Goal: Transaction & Acquisition: Purchase product/service

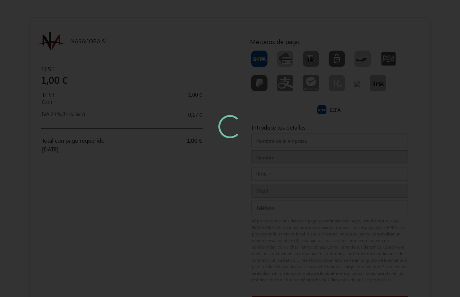
type input "[PERSON_NAME] Test"
type input "nuevo-tiempo@hotmail.com"
type input "692734405"
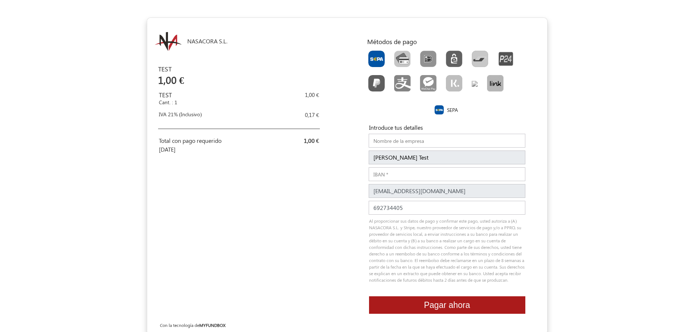
click at [445, 110] on span "SEPA" at bounding box center [452, 109] width 15 height 9
click at [440, 111] on img at bounding box center [438, 109] width 9 height 9
click at [438, 178] on input "IBAN" at bounding box center [447, 174] width 157 height 14
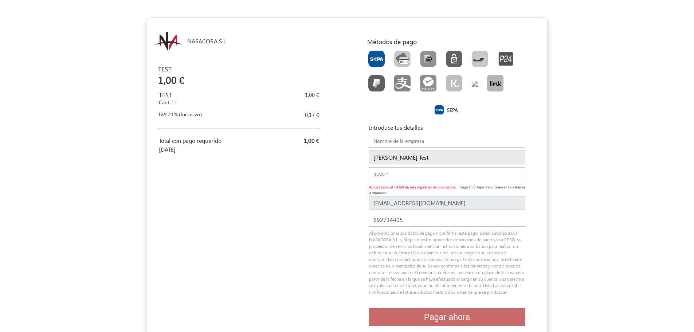
click at [405, 174] on input "IBAN" at bounding box center [447, 174] width 157 height 14
paste input "DE89370400440532013000"
type input "DE89370400440532013000"
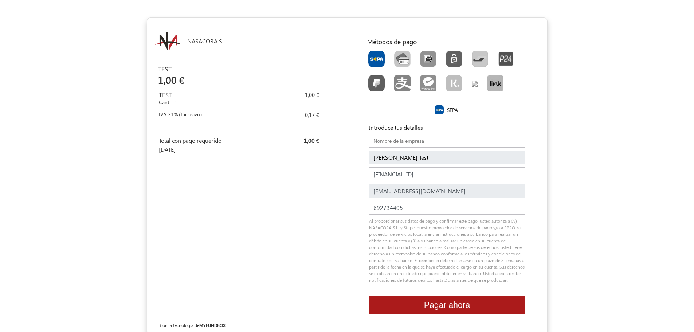
click at [325, 249] on div "NASACORA S.L. EUR USD GBP EUR EN ES NL TEST 1,00 € TEST Cant. : 1 1,00 € IVA 21…" at bounding box center [247, 176] width 200 height 316
click at [460, 297] on button "Pagar ahora" at bounding box center [447, 305] width 156 height 18
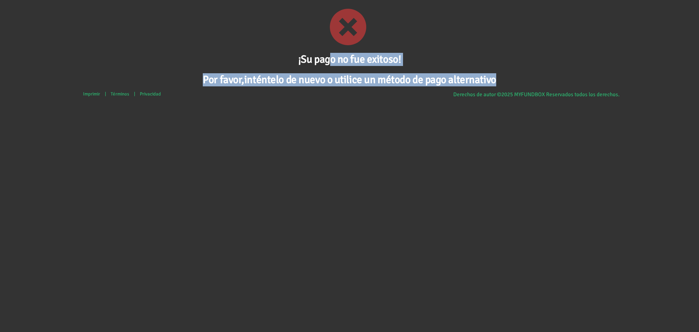
drag, startPoint x: 190, startPoint y: 50, endPoint x: 589, endPoint y: 99, distance: 402.3
click at [588, 99] on div "¡Su pago no fue exitoso! Por favor,inténtelo de nuevo o utilice un método de pa…" at bounding box center [349, 166] width 699 height 332
click at [329, 47] on div "¡Su pago no fue exitoso! Por favor,inténtelo de nuevo o utilice un método de pa…" at bounding box center [349, 43] width 699 height 87
click at [546, 72] on div "¡Su pago no fue exitoso! Por favor,inténtelo de nuevo o utilice un método de pa…" at bounding box center [349, 43] width 699 height 87
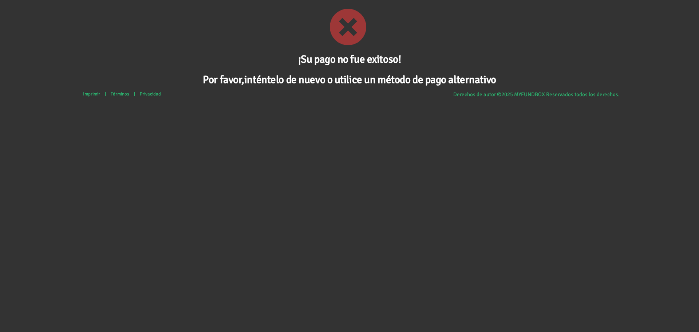
drag, startPoint x: 432, startPoint y: 64, endPoint x: 367, endPoint y: 84, distance: 68.7
click at [278, 52] on div "¡Su pago no fue exitoso! Por favor,inténtelo de nuevo o utilice un método de pa…" at bounding box center [349, 43] width 699 height 87
drag, startPoint x: 499, startPoint y: 97, endPoint x: 496, endPoint y: 93, distance: 5.1
